Goal: Transaction & Acquisition: Book appointment/travel/reservation

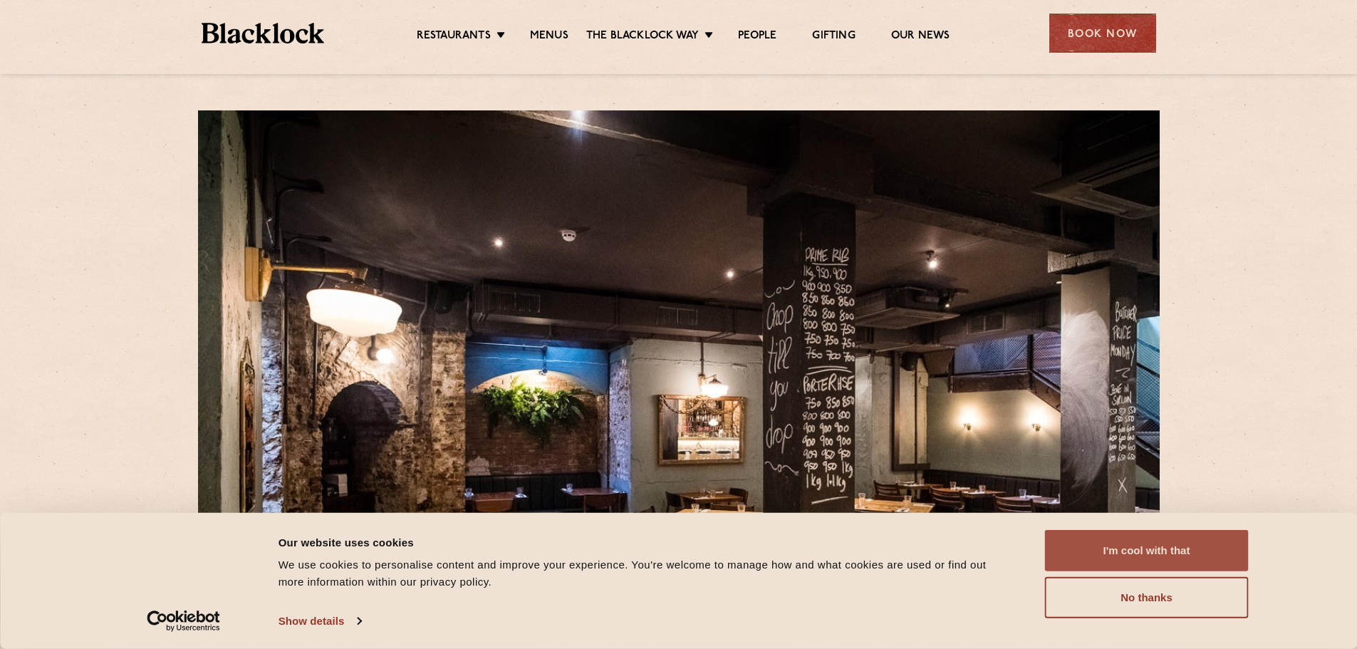
click at [1151, 549] on button "I'm cool with that" at bounding box center [1147, 550] width 204 height 41
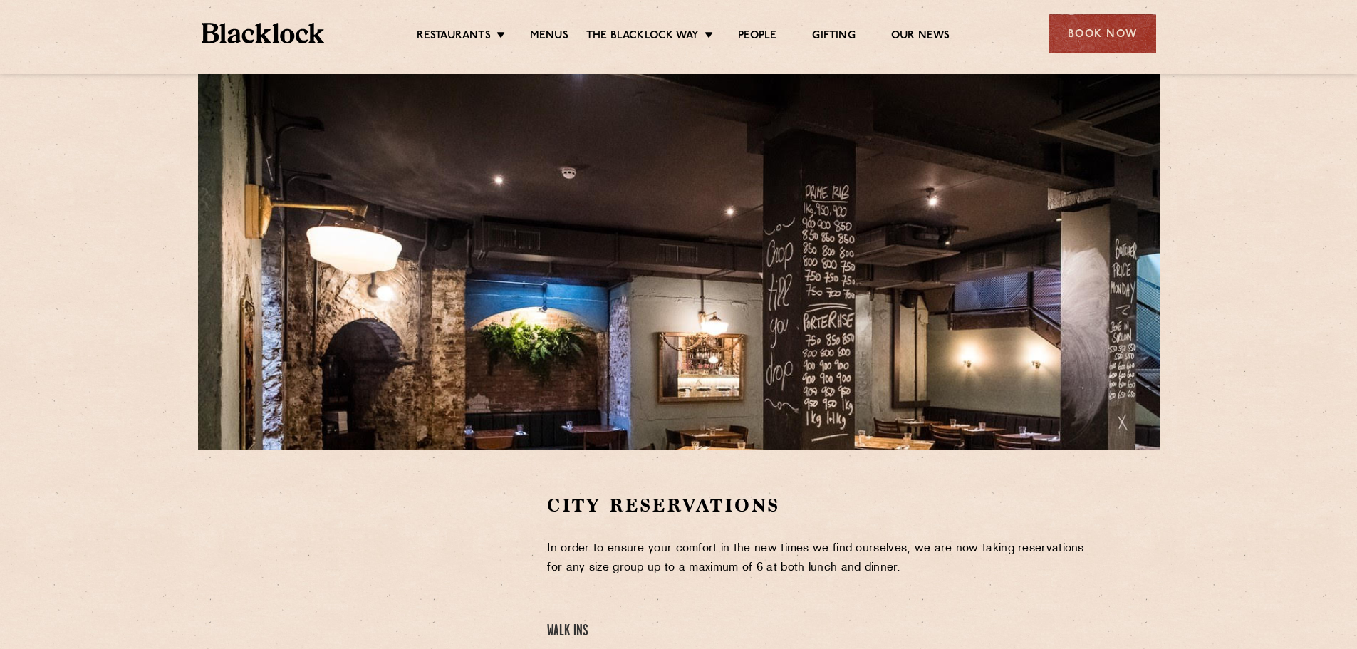
scroll to position [142, 0]
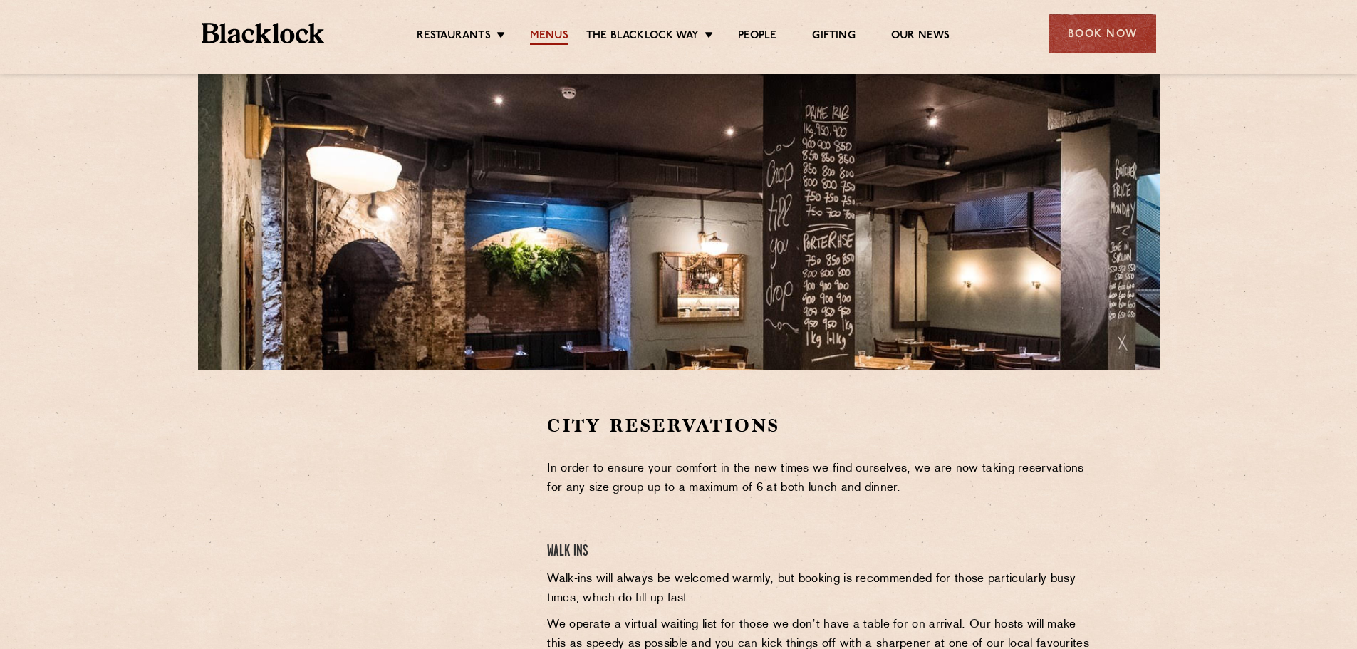
click at [533, 31] on link "Menus" at bounding box center [549, 37] width 38 height 16
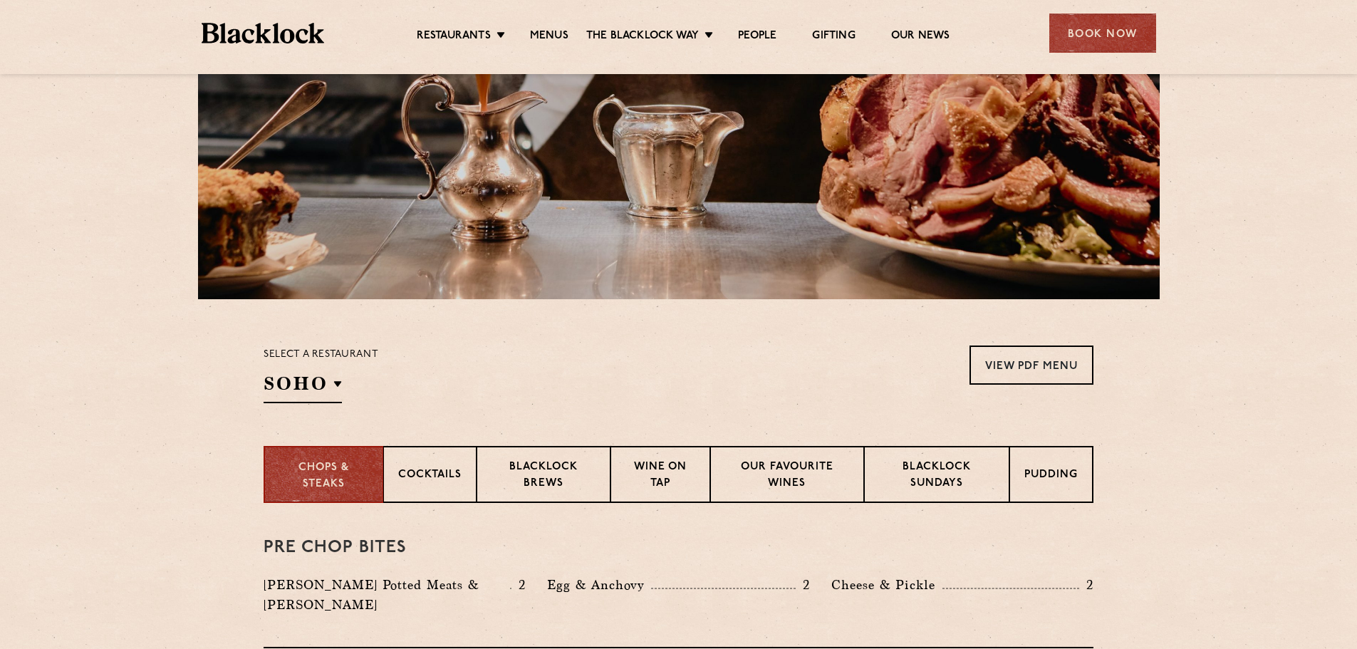
scroll to position [285, 0]
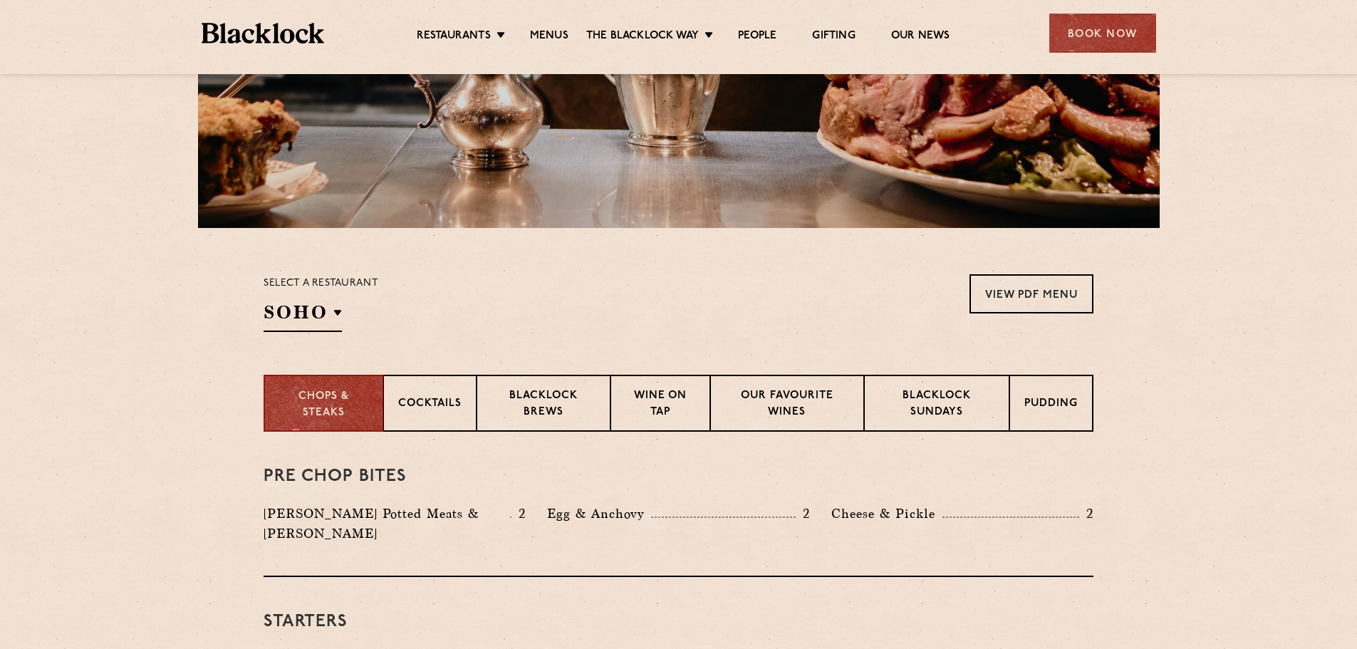
click at [272, 298] on div "Select a restaurant SOHO Soho Birmingham City Shoreditch Covent Garden Canary W…" at bounding box center [320, 303] width 115 height 58
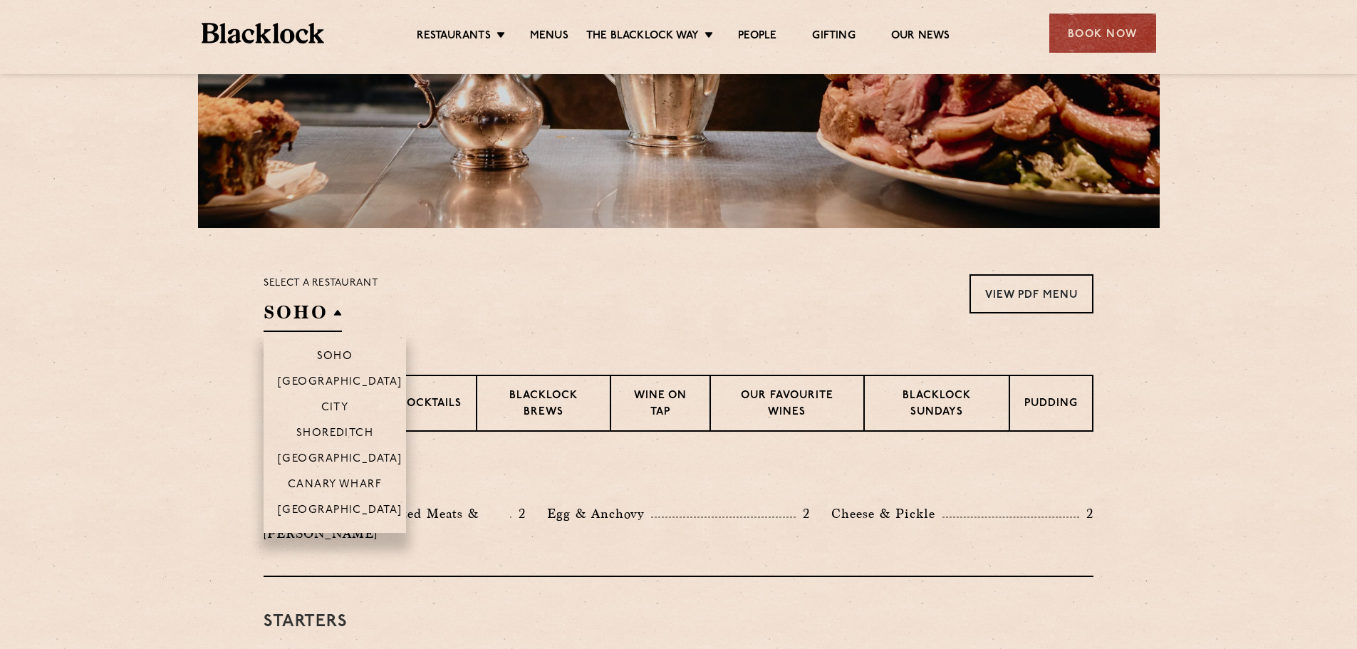
click at [281, 309] on h2 "SOHO" at bounding box center [302, 316] width 78 height 32
click at [347, 399] on li "City" at bounding box center [334, 407] width 142 height 26
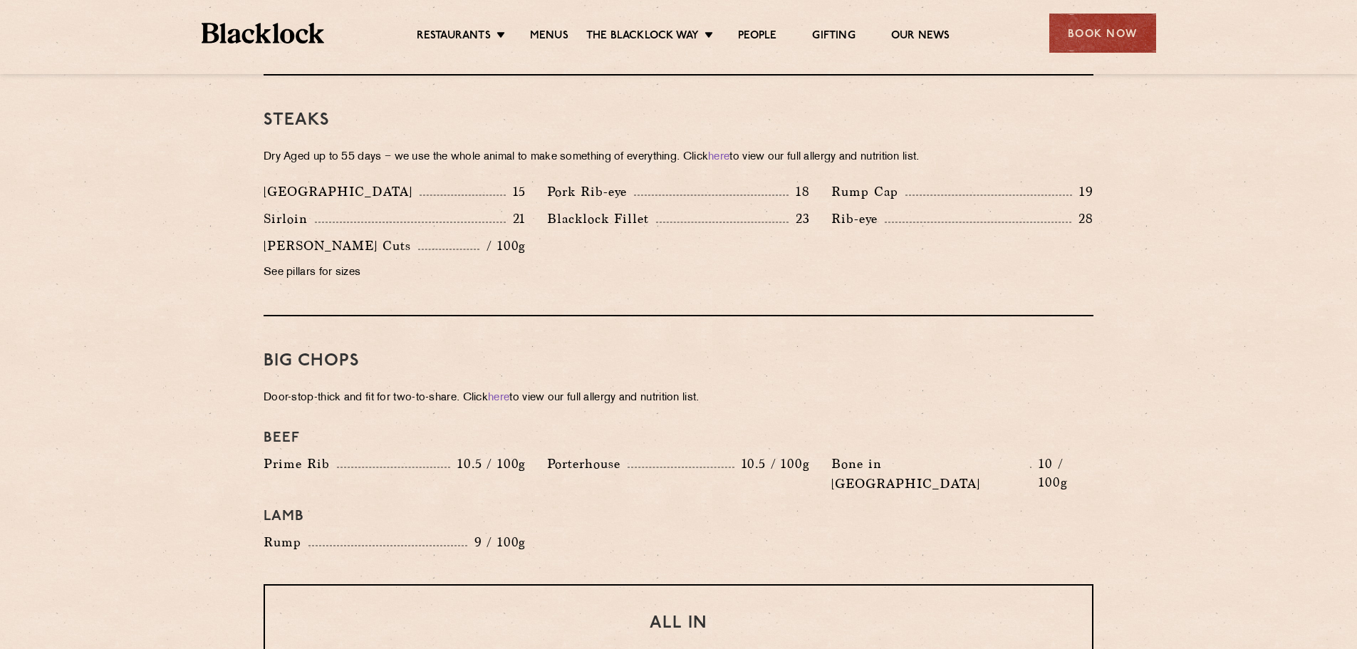
scroll to position [1353, 0]
drag, startPoint x: 1109, startPoint y: 33, endPoint x: 1100, endPoint y: 43, distance: 14.1
click at [1109, 33] on div "Book Now" at bounding box center [1102, 33] width 107 height 39
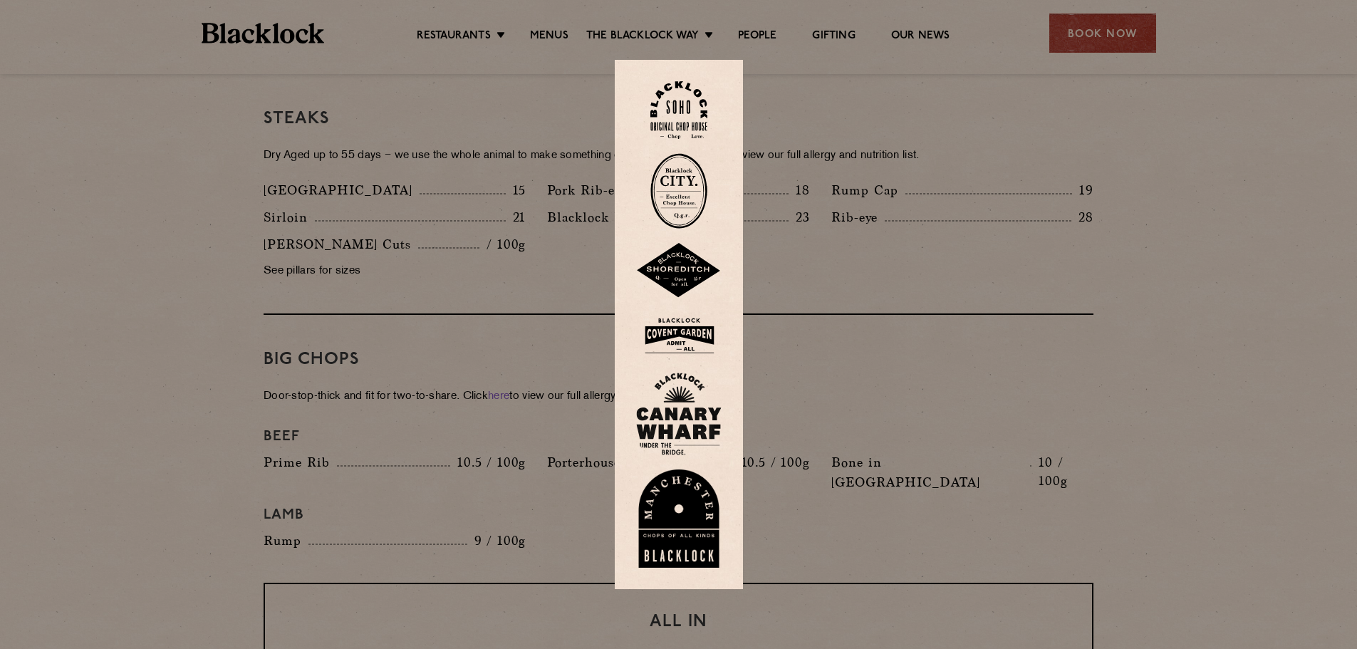
click at [1099, 38] on div at bounding box center [678, 324] width 1357 height 649
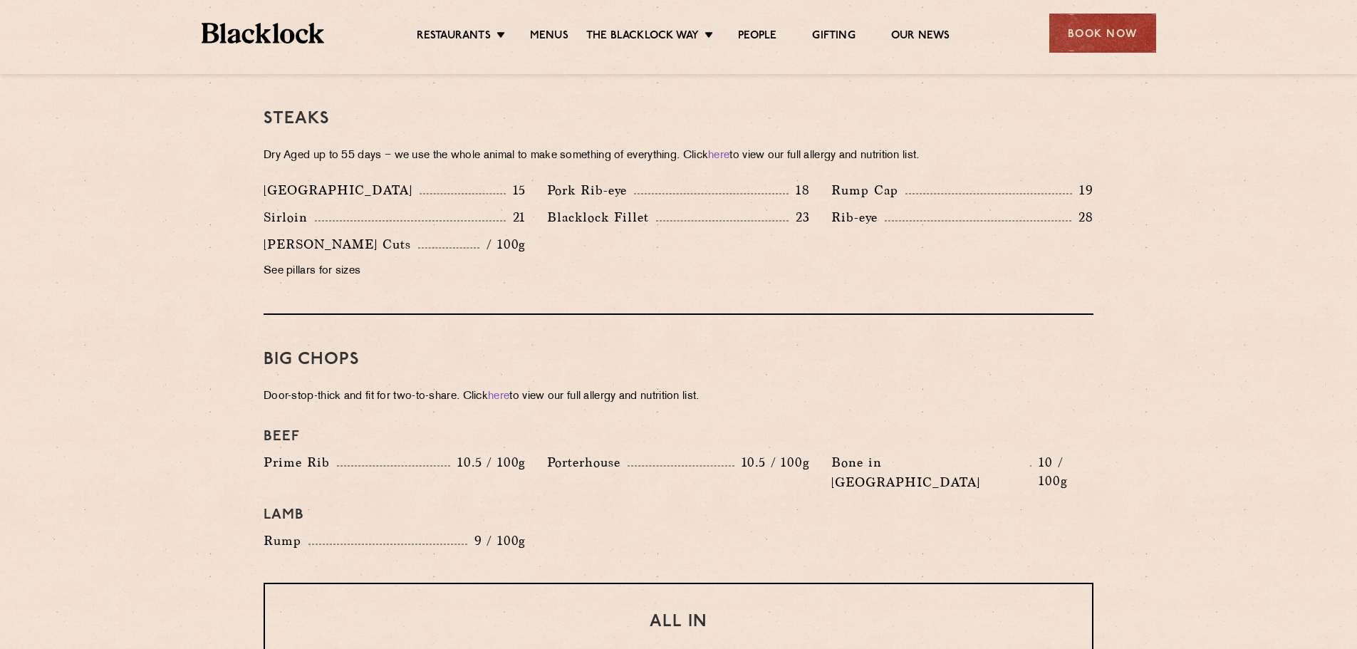
click at [1099, 38] on div "Book Now" at bounding box center [1102, 33] width 107 height 39
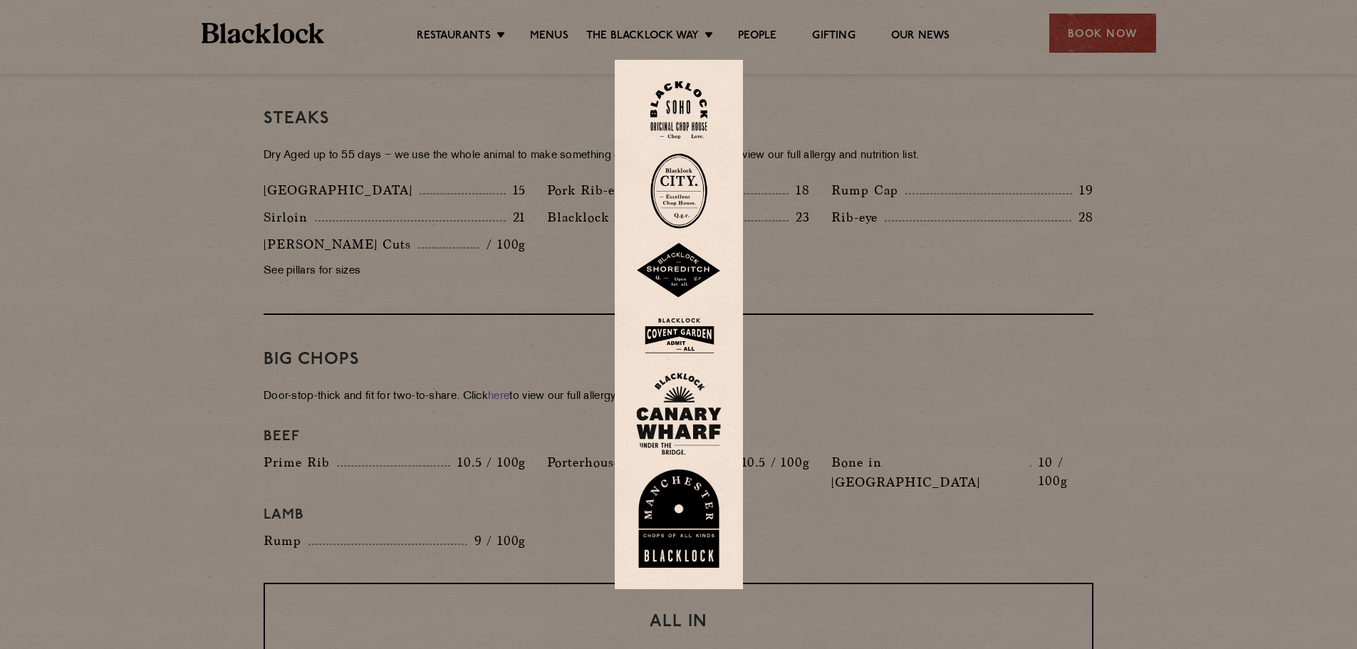
click at [685, 189] on img at bounding box center [678, 190] width 57 height 75
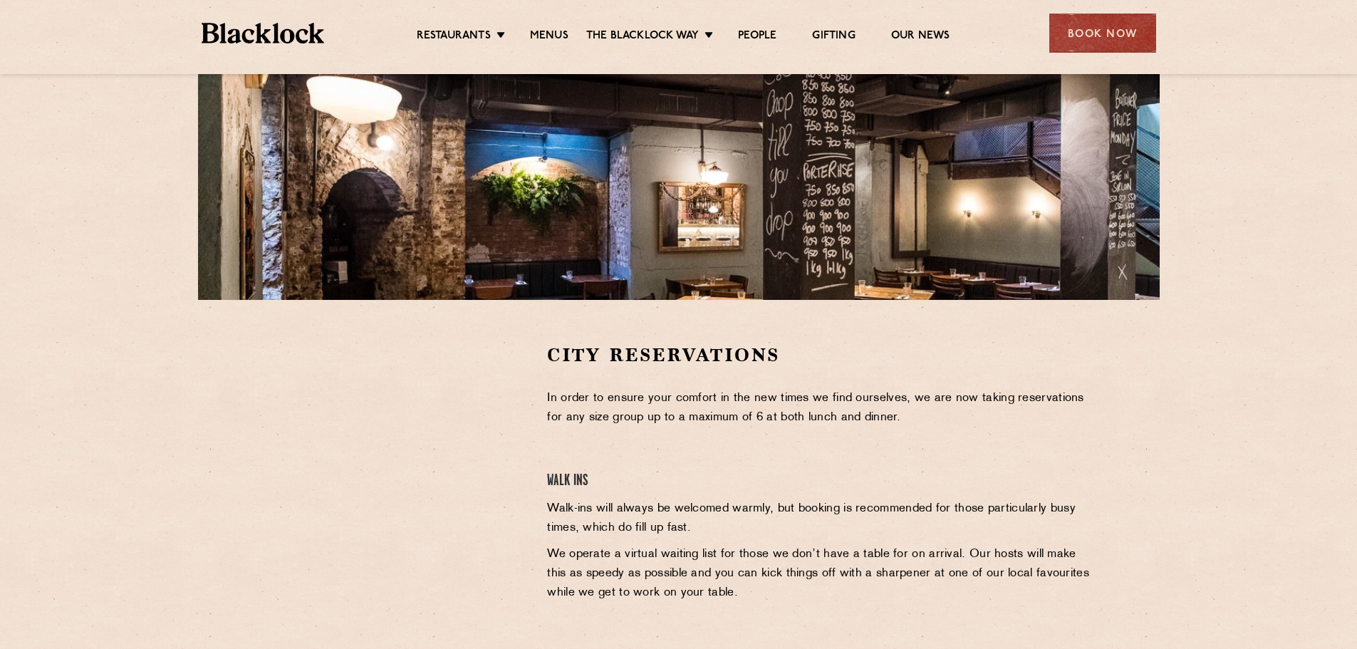
scroll to position [214, 0]
